Goal: Task Accomplishment & Management: Use online tool/utility

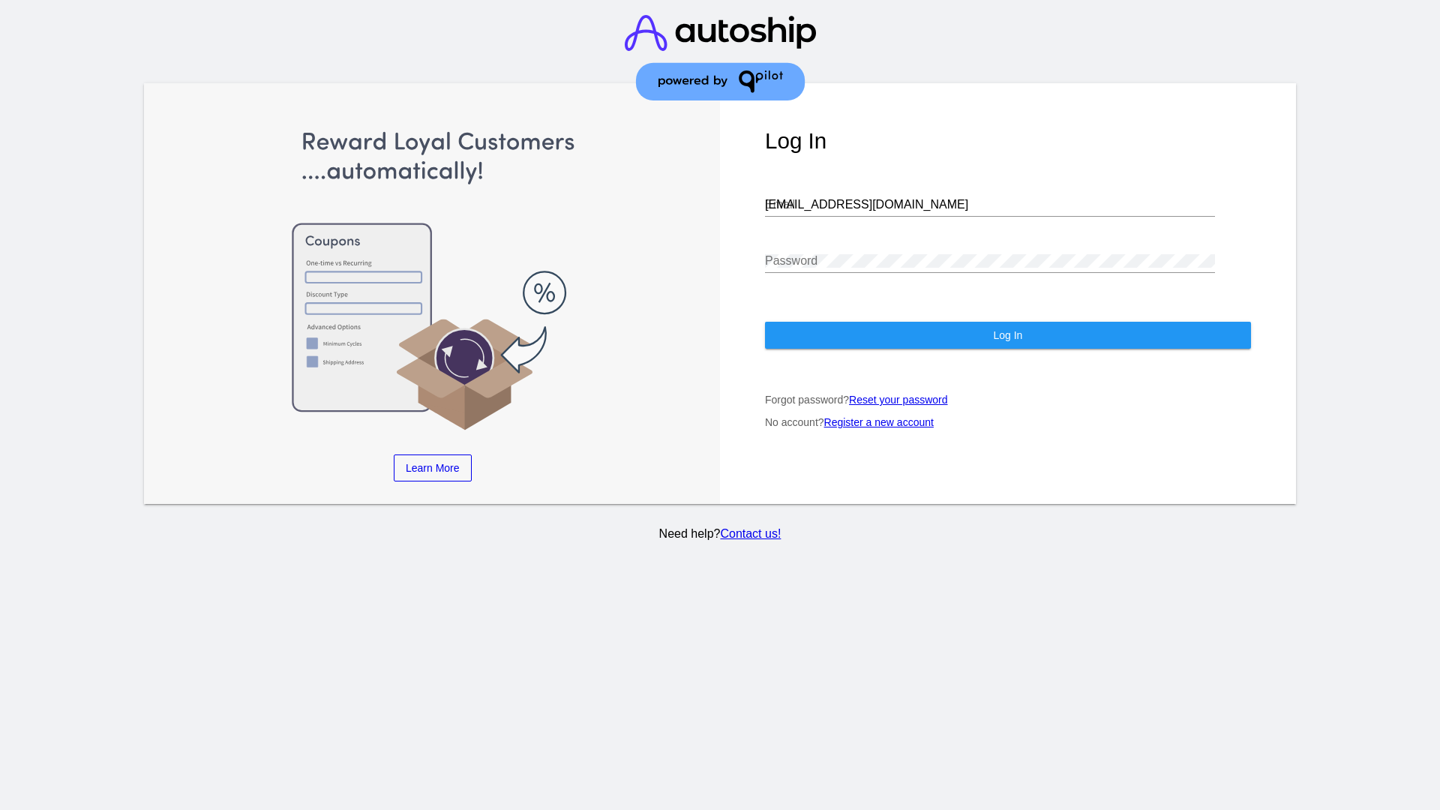
type input "[EMAIL_ADDRESS][DOMAIN_NAME]"
click at [1007, 335] on span "Log In" at bounding box center [1007, 335] width 29 height 12
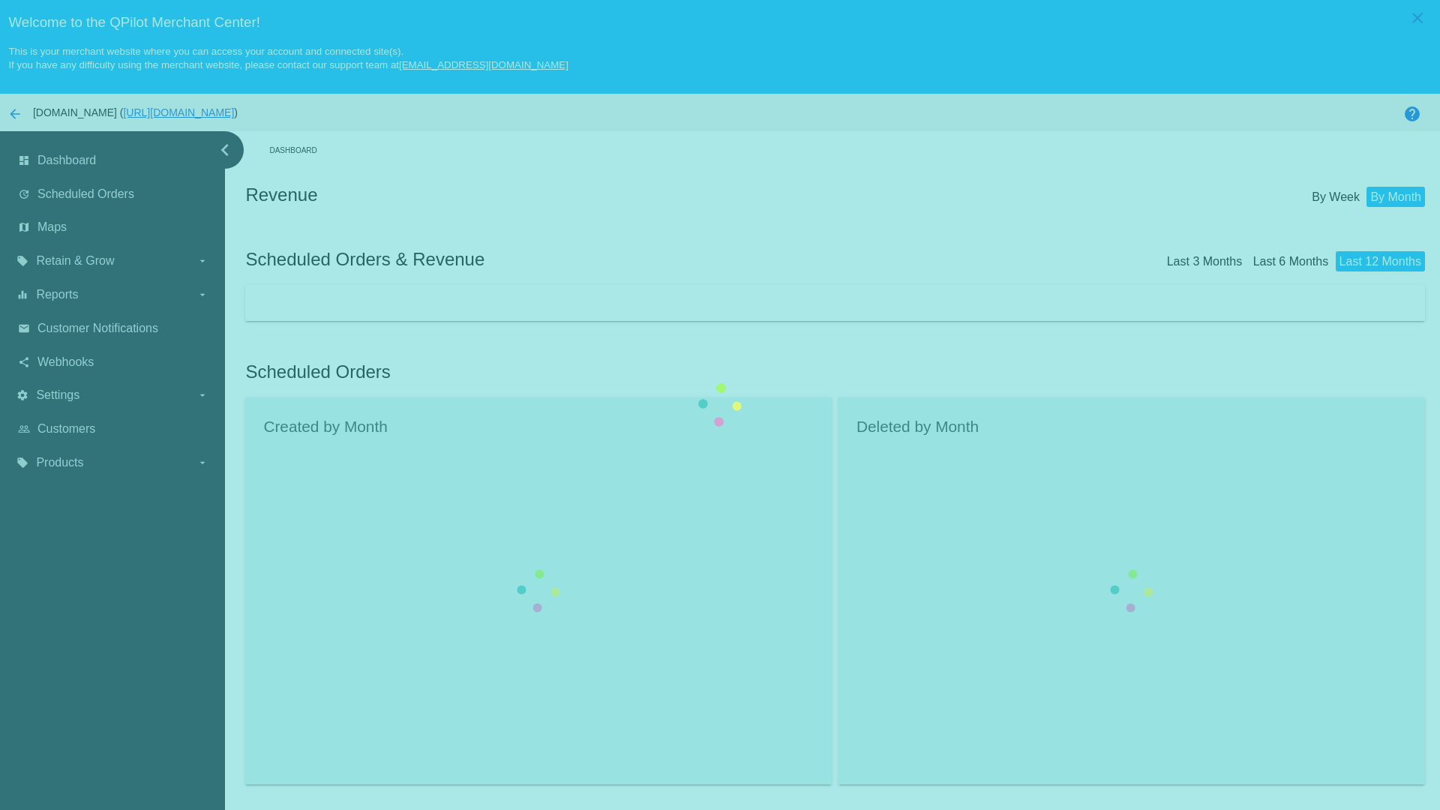
scroll to position [94, 0]
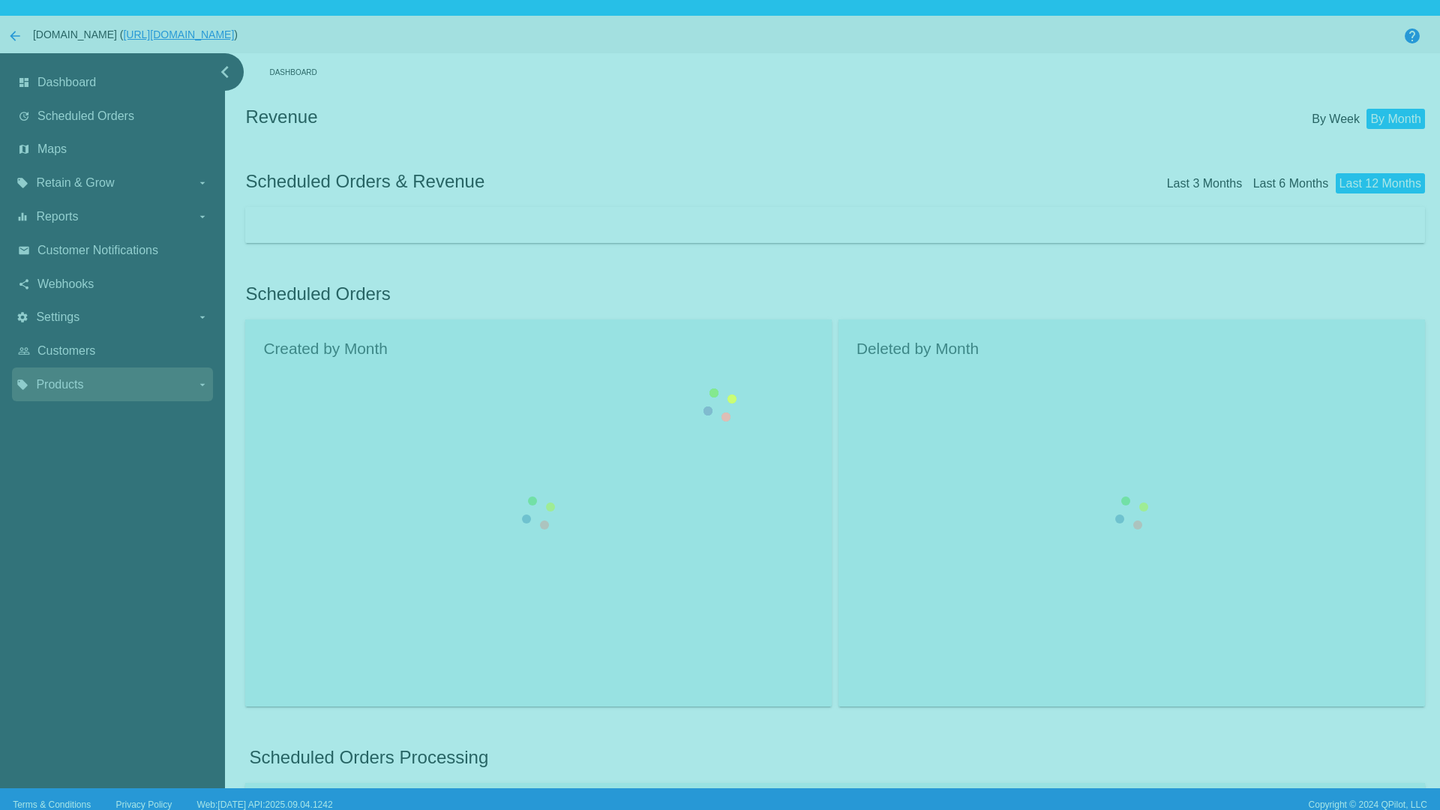
click at [112, 373] on label "local_offer Products arrow_drop_down" at bounding box center [111, 385] width 191 height 24
click at [0, 0] on input "local_offer Products arrow_drop_down" at bounding box center [0, 0] width 0 height 0
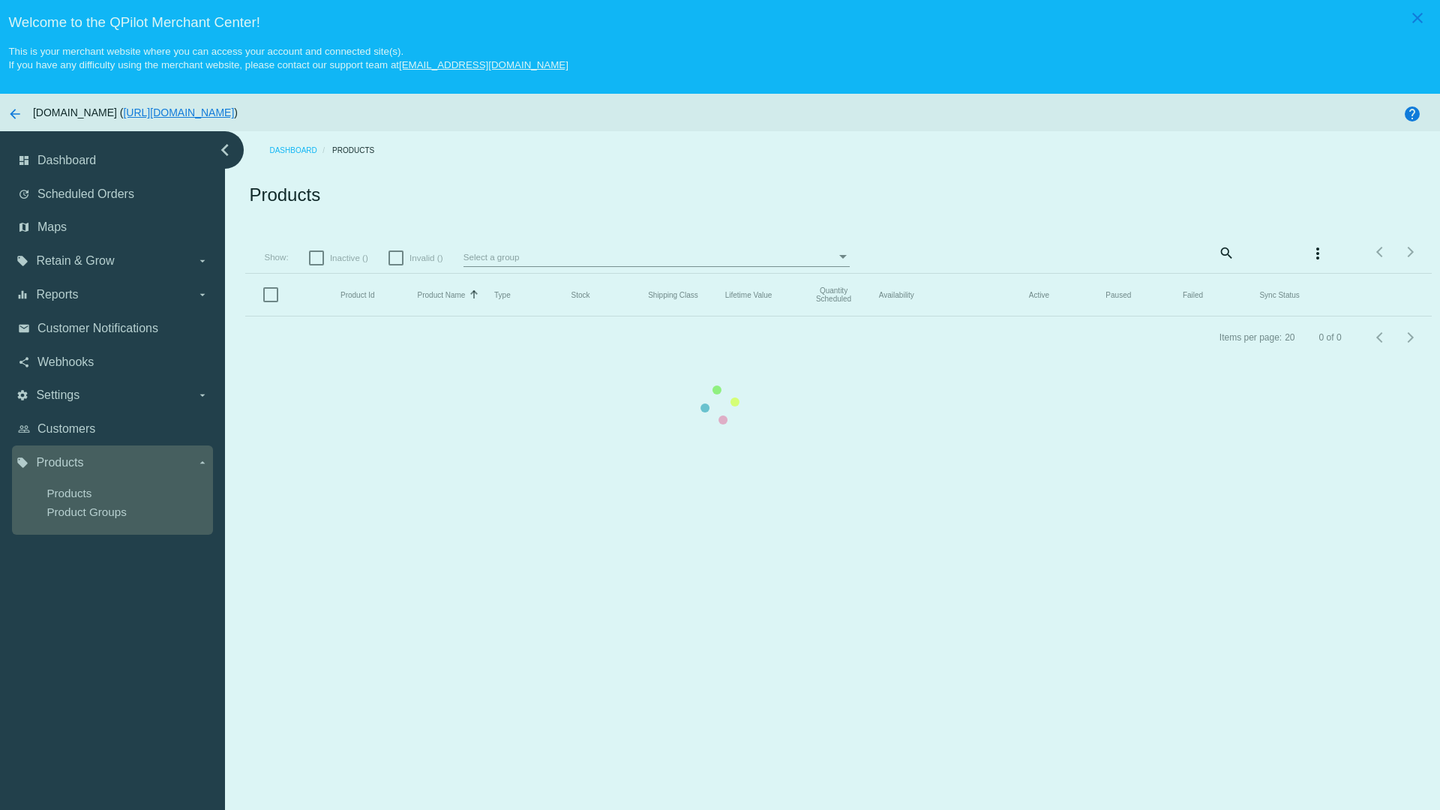
scroll to position [94, 0]
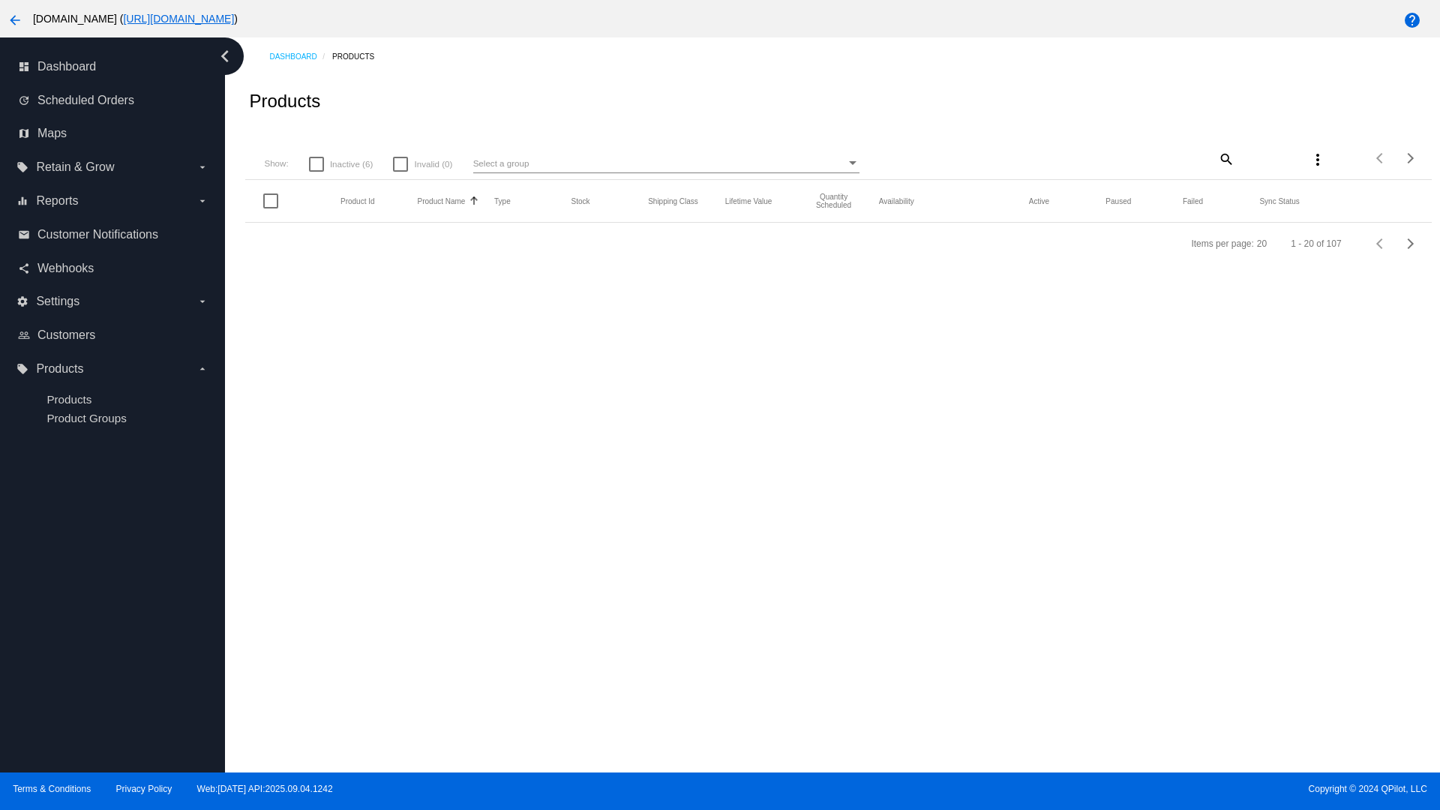
click at [340, 173] on span "Inactive (6)" at bounding box center [351, 164] width 43 height 18
click at [316, 172] on input "Inactive (6)" at bounding box center [316, 172] width 1 height 1
checkbox input "true"
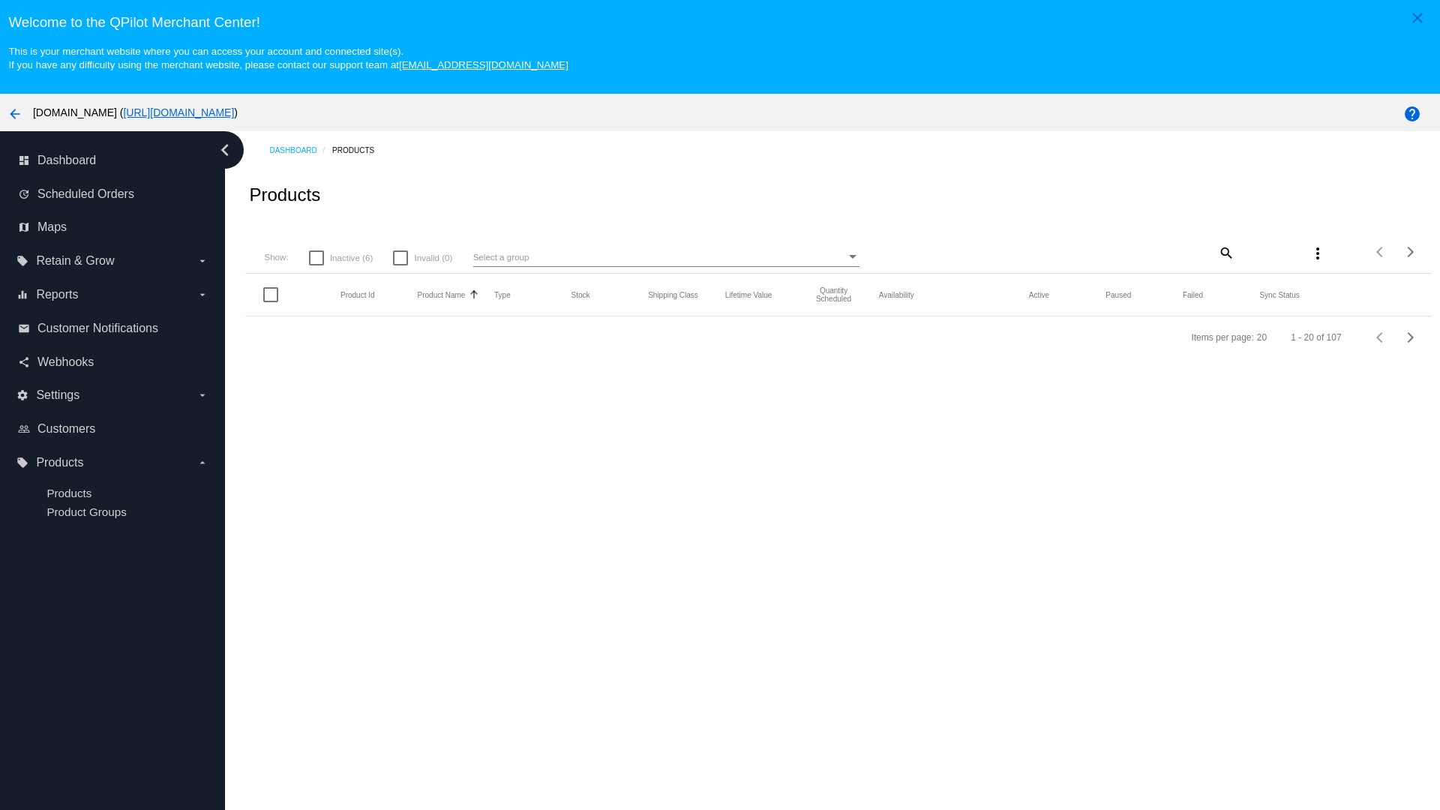
click at [1216, 252] on mat-icon "search" at bounding box center [1225, 252] width 18 height 23
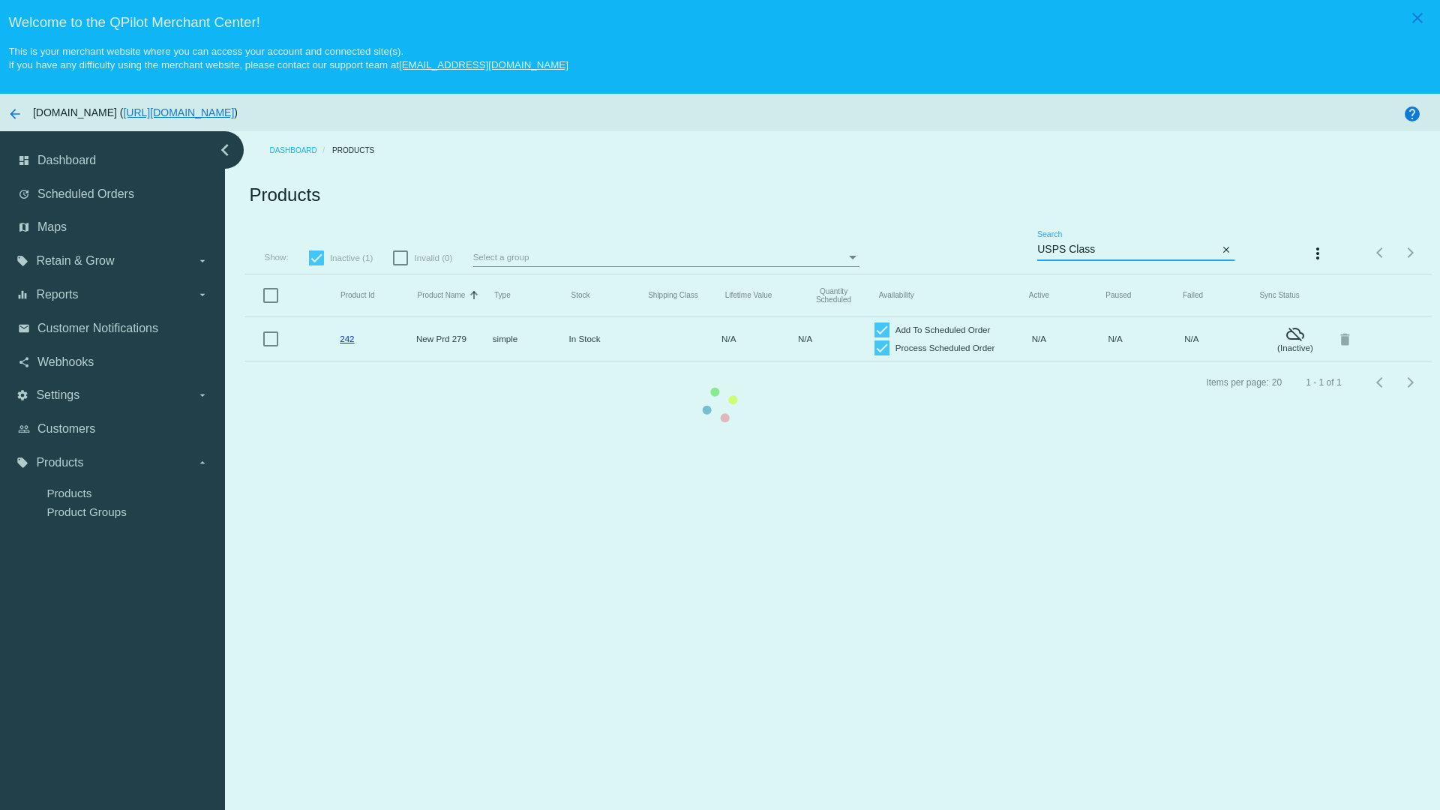
type input "Variable Enable"
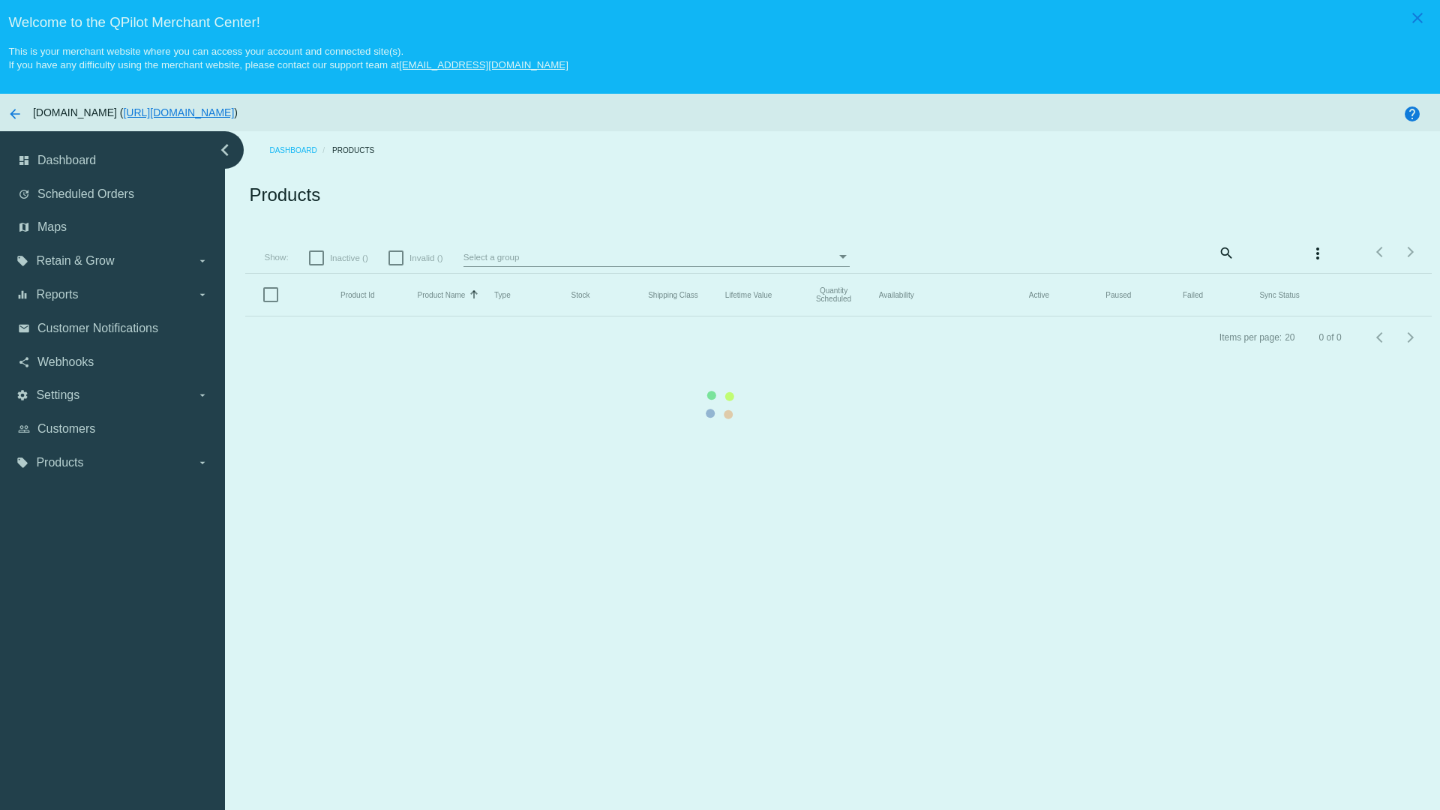
click at [1216, 241] on mat-icon "search" at bounding box center [1225, 252] width 18 height 23
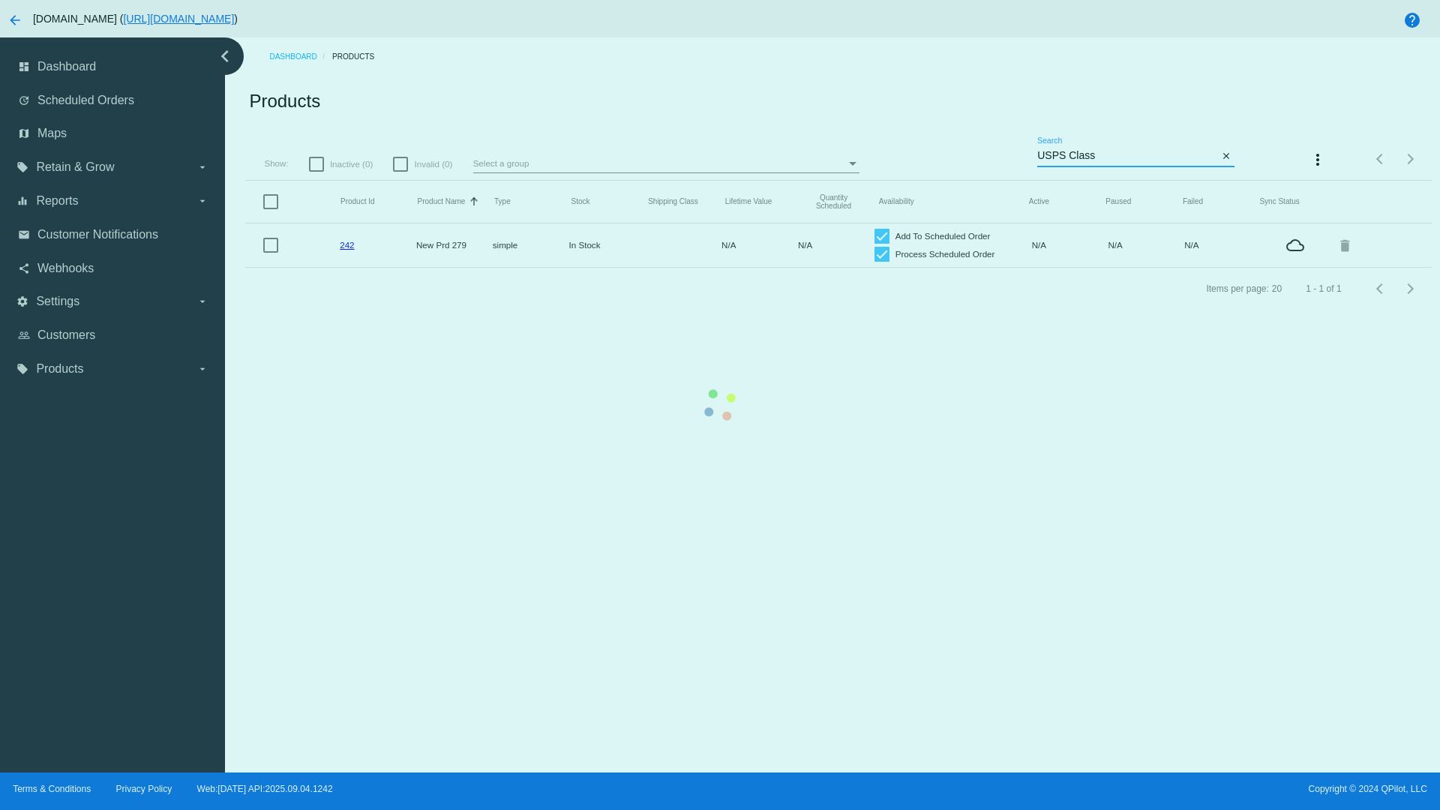
type input "Variable Enable"
